Goal: Transaction & Acquisition: Download file/media

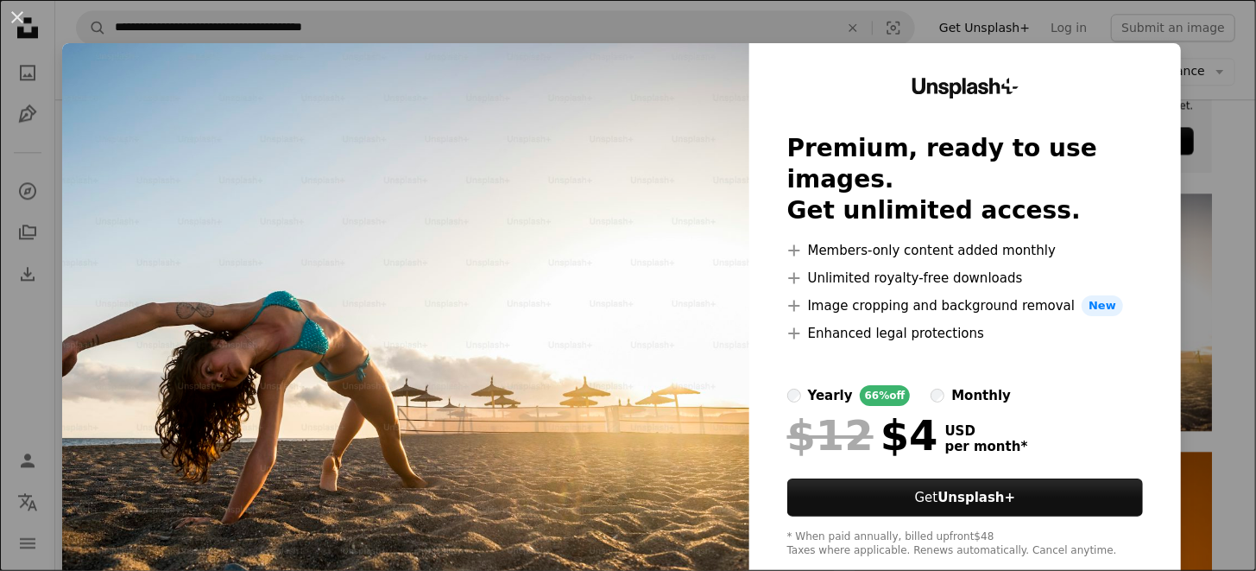
scroll to position [35, 0]
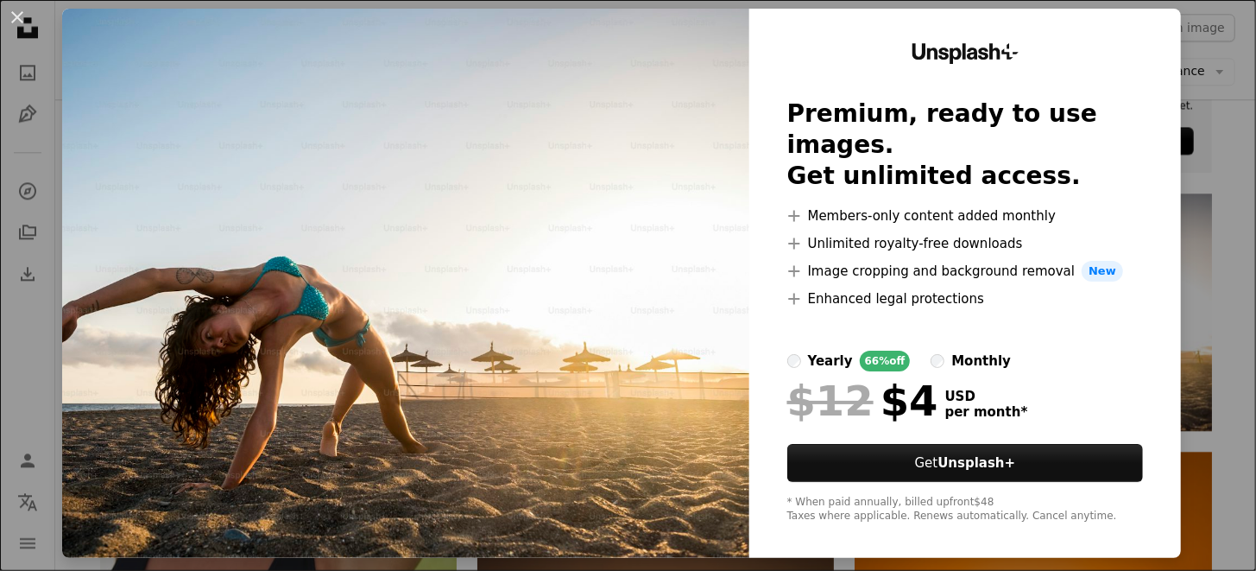
click at [1158, 19] on div "Unsplash+ Premium, ready to use images. Get unlimited access. A plus sign Membe…" at bounding box center [966, 283] width 432 height 549
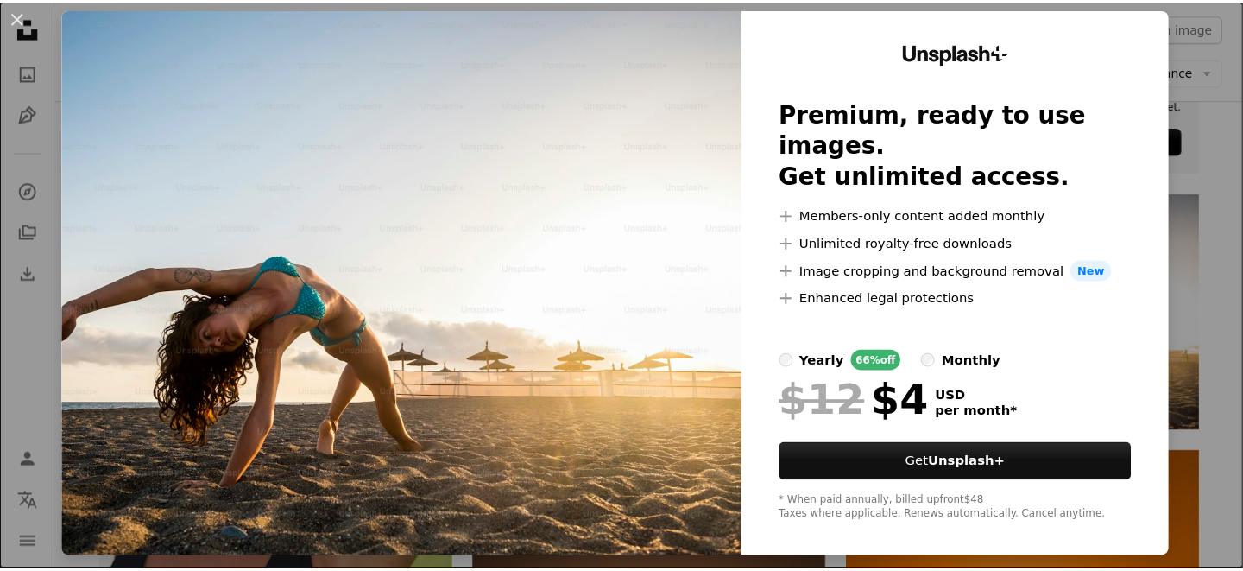
scroll to position [0, 0]
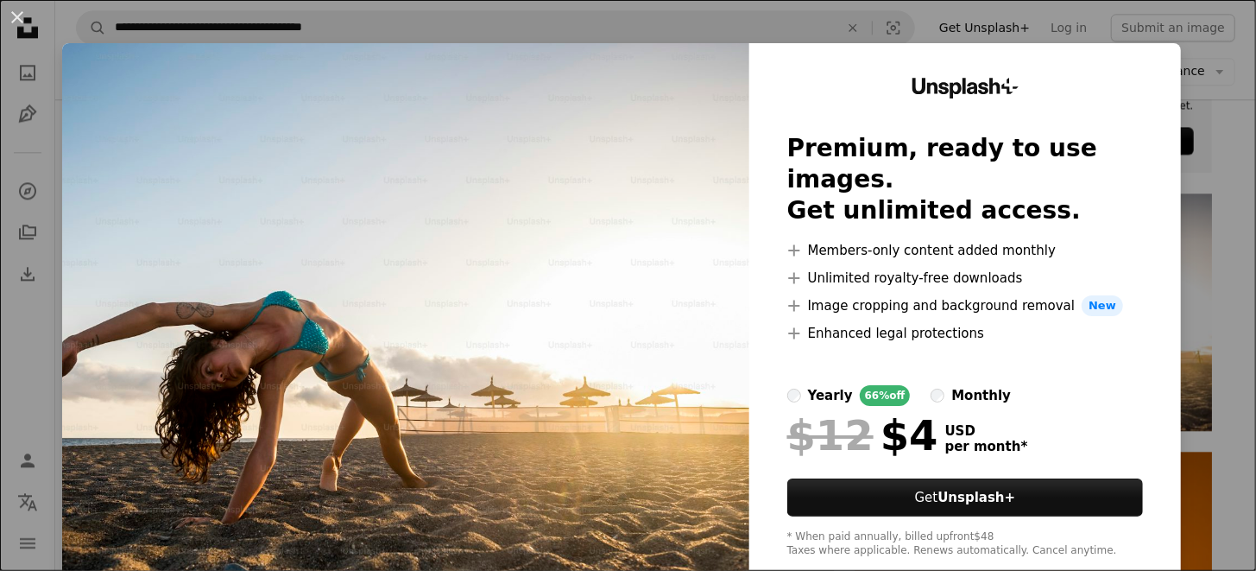
click at [1210, 56] on div "An X shape Unsplash+ Premium, ready to use images. Get unlimited access. A plus…" at bounding box center [628, 285] width 1256 height 571
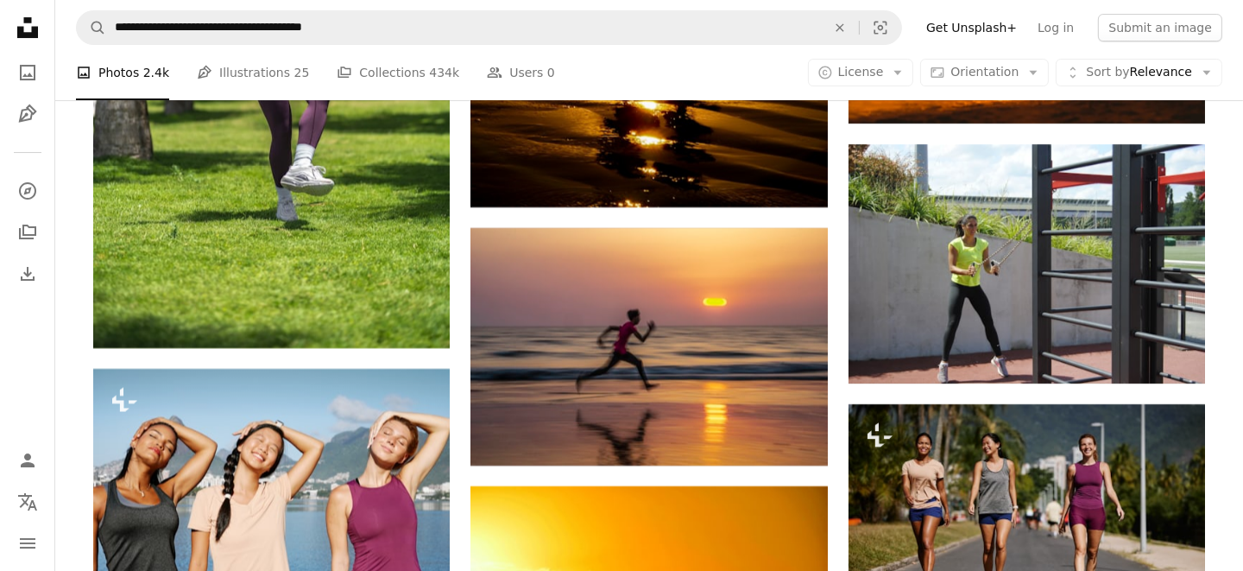
scroll to position [7551, 0]
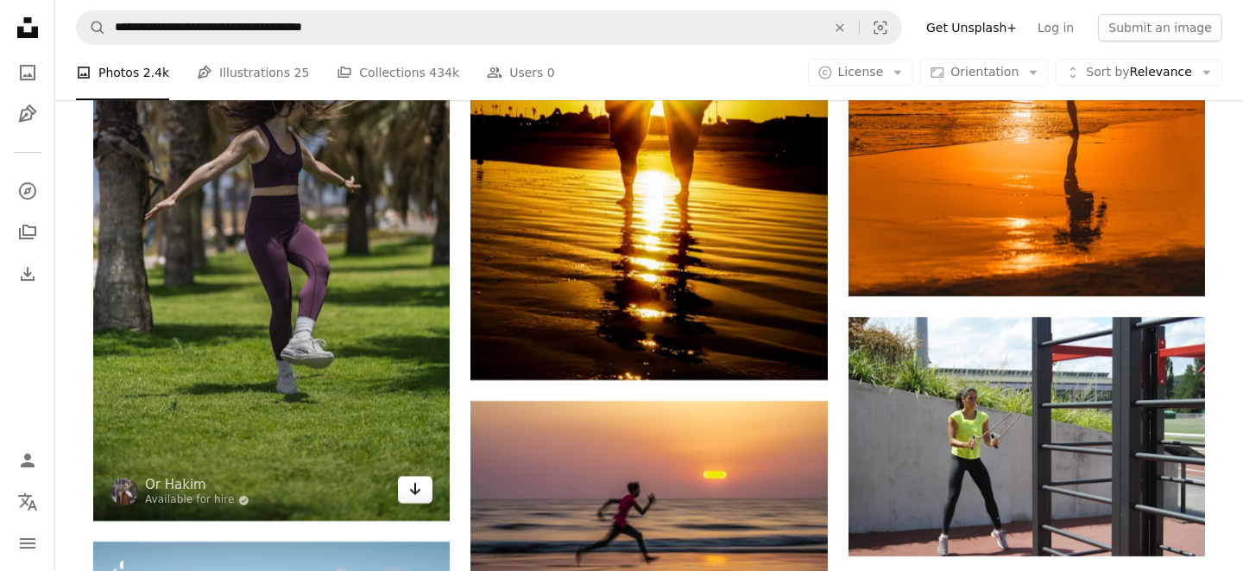
click at [418, 491] on icon "Arrow pointing down" at bounding box center [415, 488] width 14 height 21
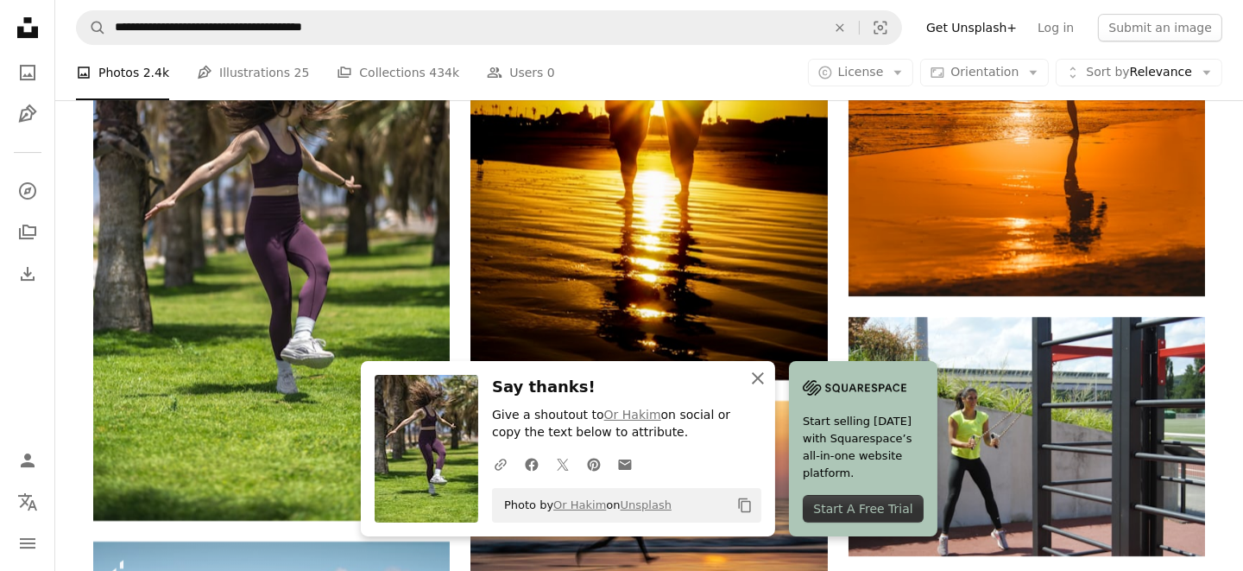
click at [761, 378] on icon "An X shape" at bounding box center [758, 378] width 21 height 21
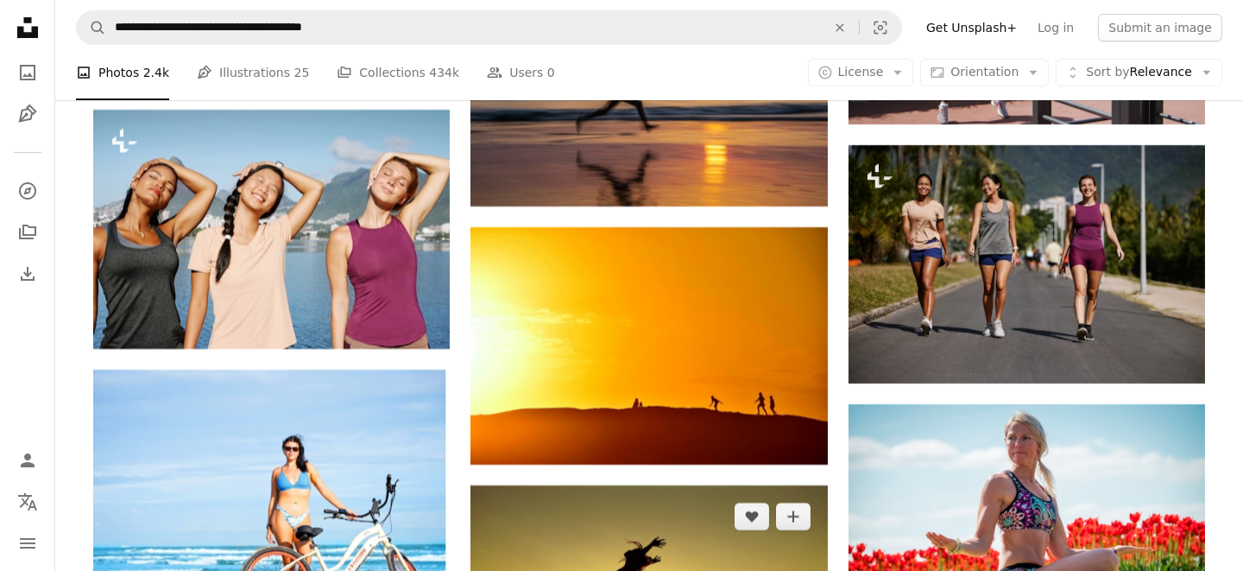
scroll to position [8242, 0]
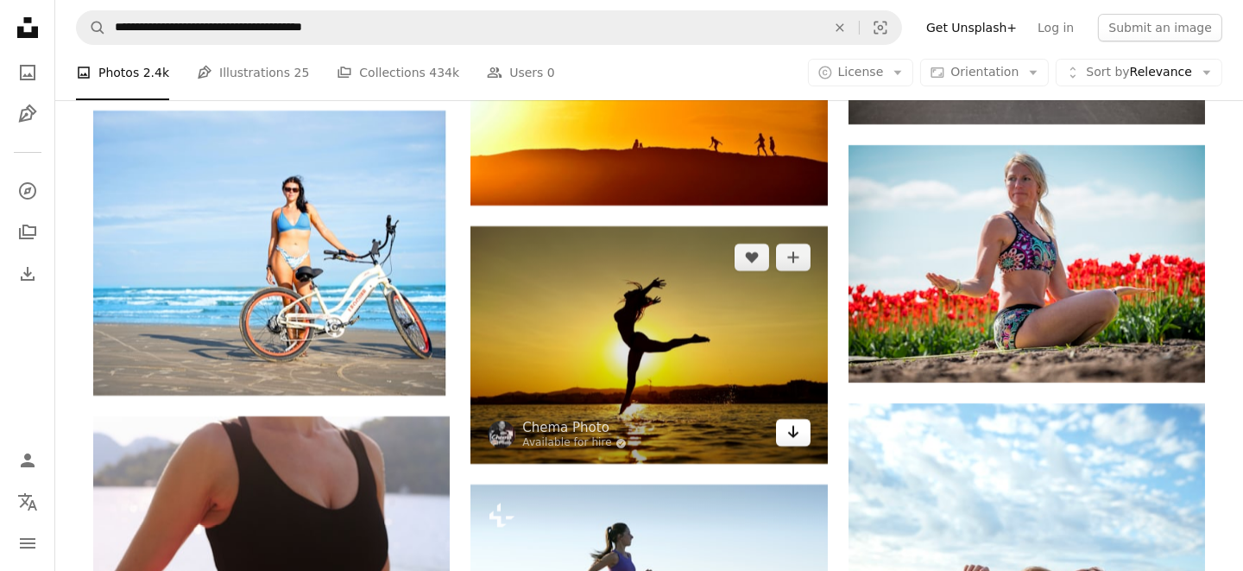
click at [793, 432] on icon "Download" at bounding box center [793, 432] width 11 height 12
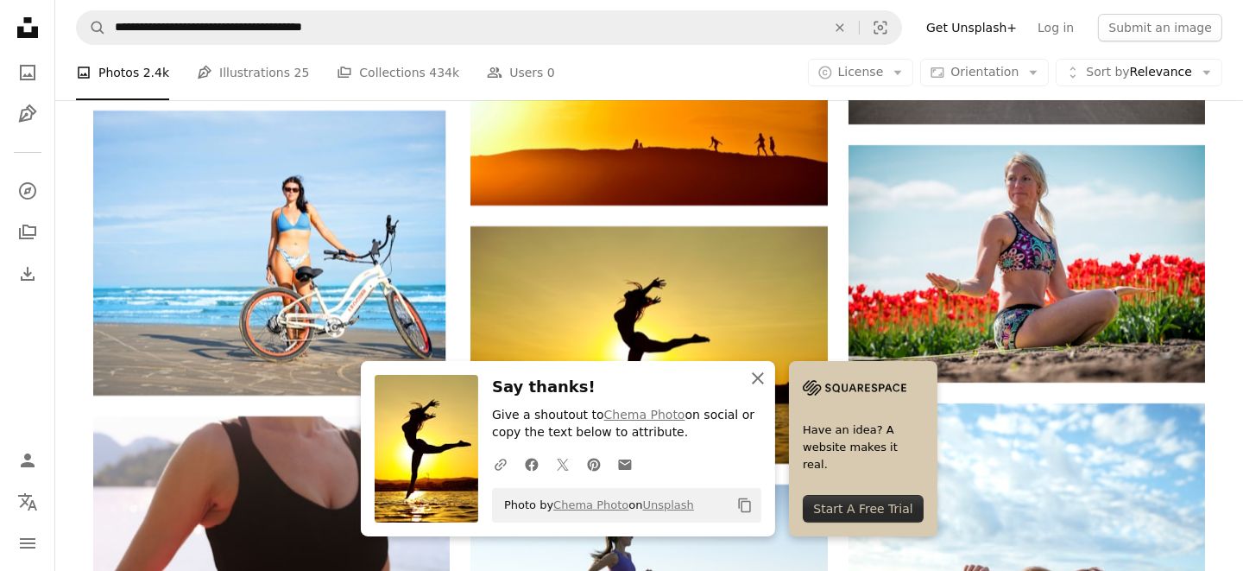
click at [748, 378] on icon "An X shape" at bounding box center [758, 378] width 21 height 21
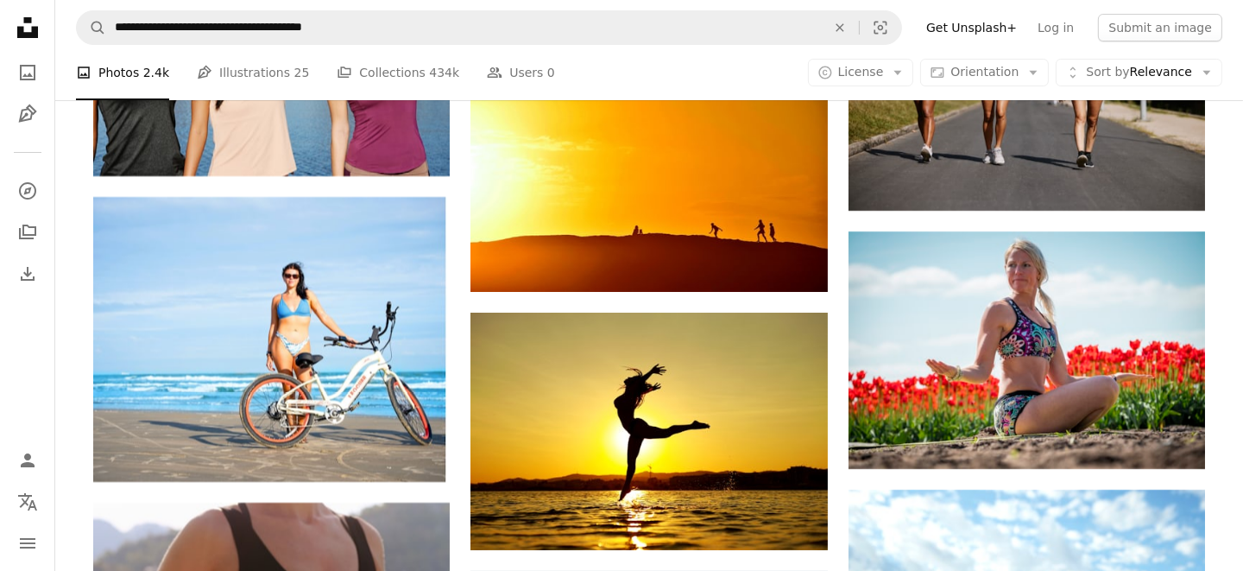
scroll to position [8501, 0]
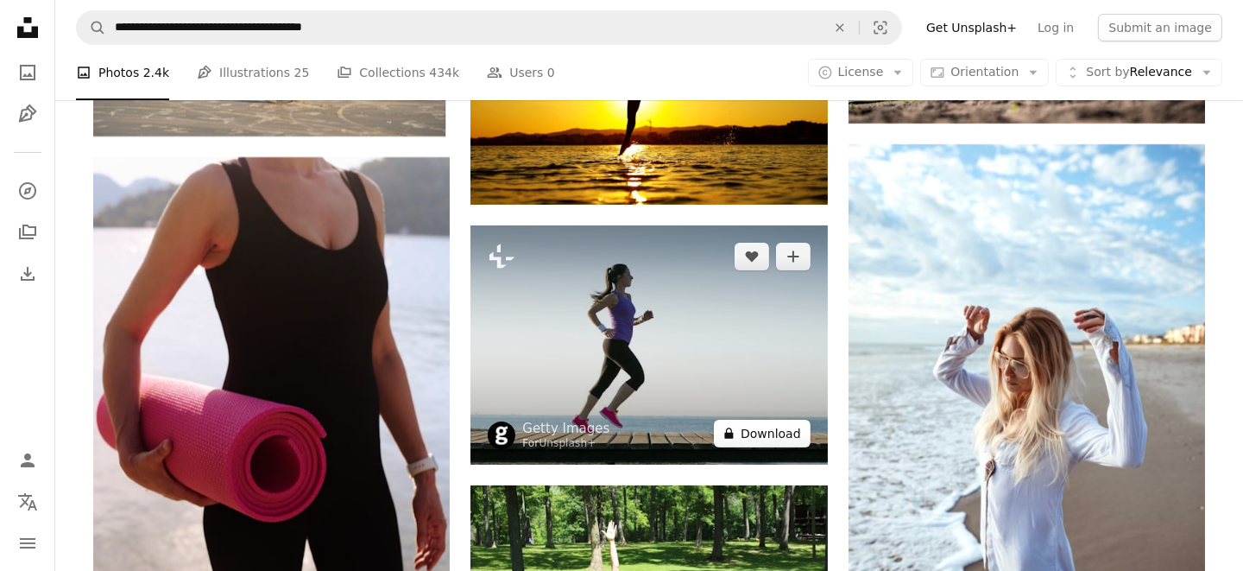
click at [782, 431] on button "A lock Download" at bounding box center [762, 434] width 97 height 28
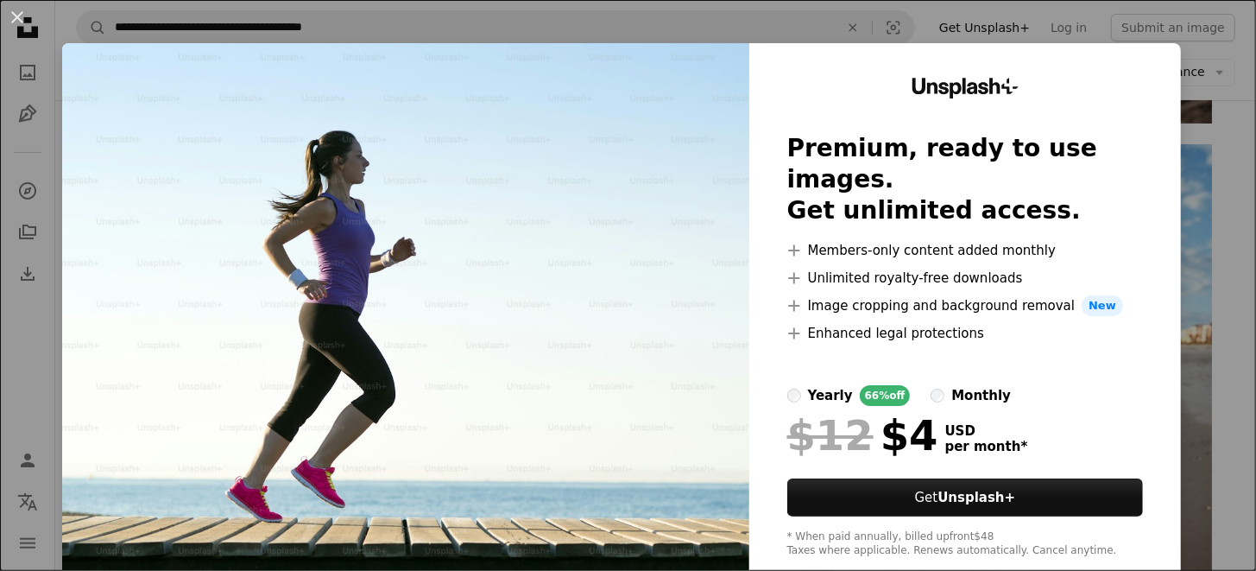
click at [1199, 173] on div "An X shape Unsplash+ Premium, ready to use images. Get unlimited access. A plus…" at bounding box center [628, 285] width 1256 height 571
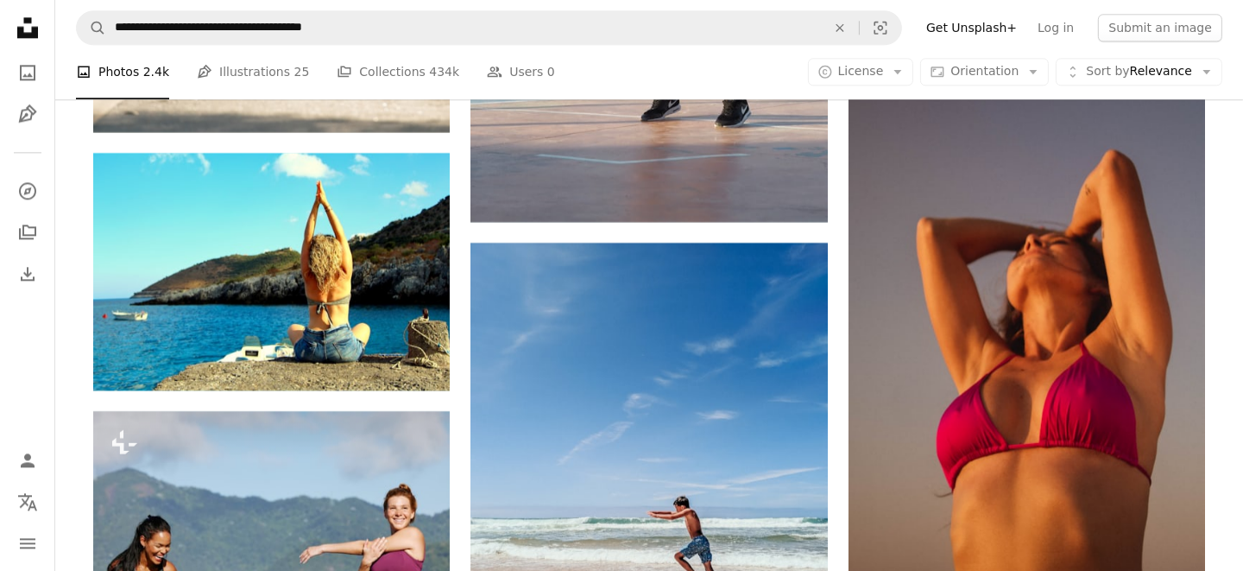
scroll to position [13855, 0]
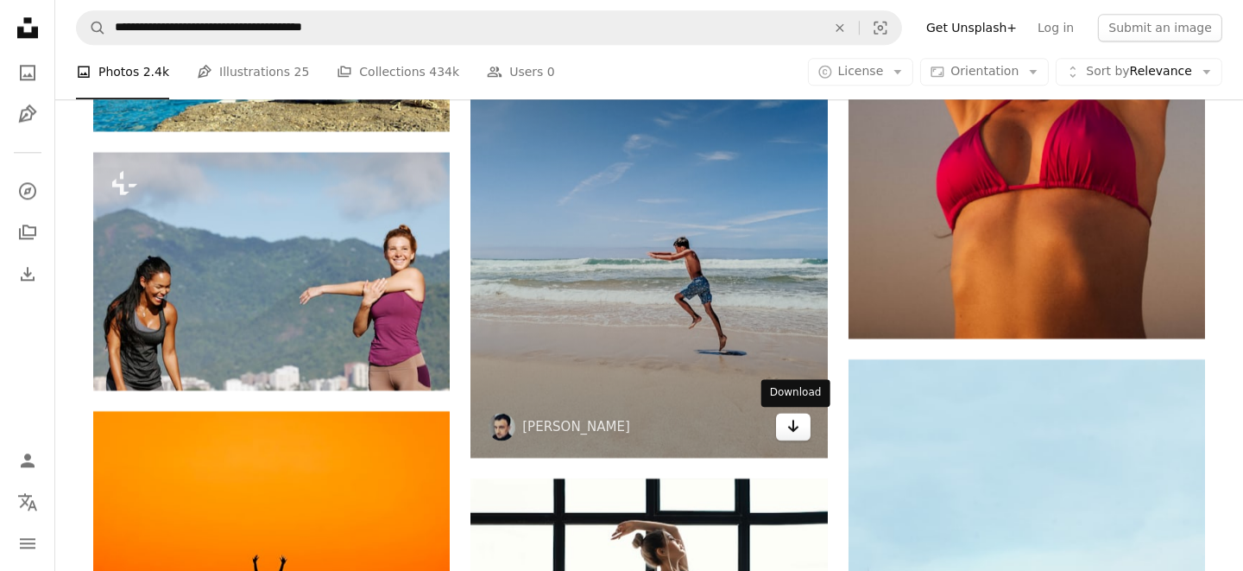
click at [790, 427] on icon "Download" at bounding box center [793, 426] width 11 height 12
